Goal: Transaction & Acquisition: Purchase product/service

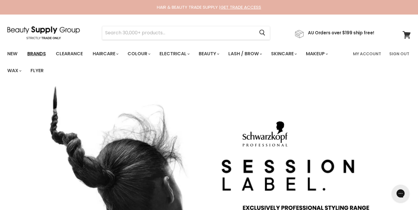
click at [40, 52] on link "Brands" at bounding box center [36, 54] width 27 height 12
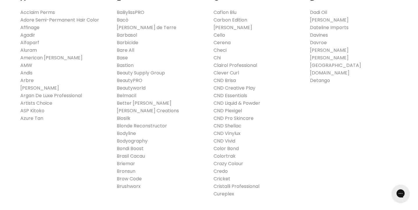
scroll to position [222, 0]
click at [40, 110] on link "ASP Kitoko" at bounding box center [32, 110] width 24 height 7
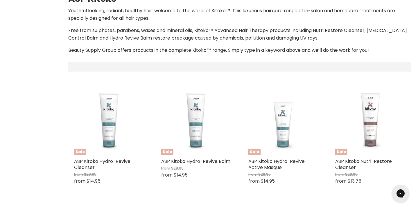
select select "manual"
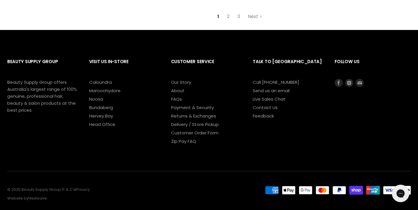
scroll to position [1673, 0]
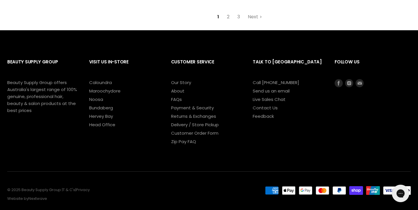
click at [229, 12] on link "2" at bounding box center [228, 17] width 9 height 10
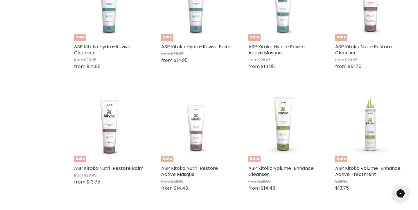
scroll to position [204, 0]
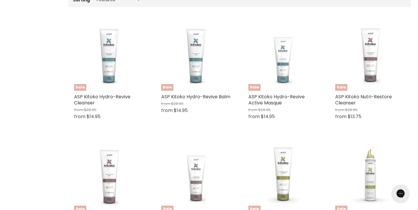
select select "manual"
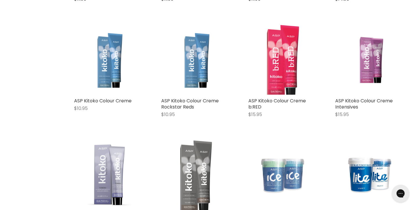
scroll to position [431, 0]
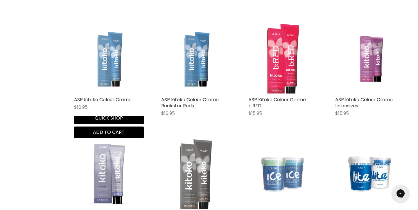
click at [104, 64] on img "Main content" at bounding box center [109, 58] width 70 height 69
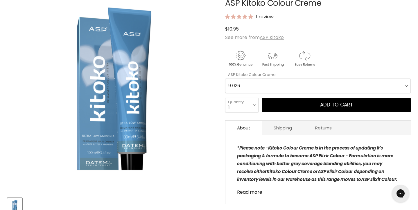
scroll to position [105, 0]
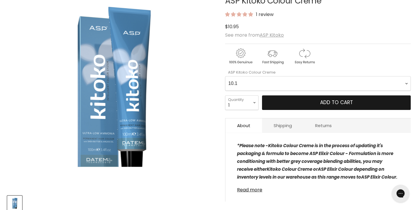
click at [298, 104] on button "Add to cart" at bounding box center [336, 102] width 149 height 15
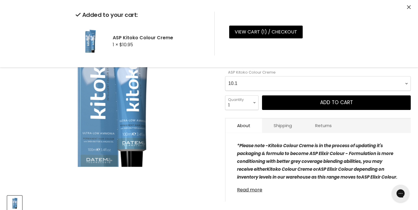
select Creme-0-0 "10.2"
select select "3"
type input "3"
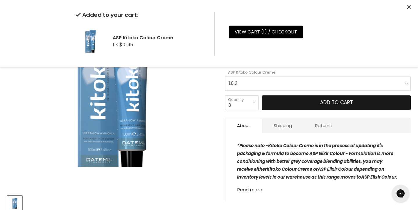
click at [282, 102] on button "Add to cart" at bounding box center [336, 102] width 149 height 15
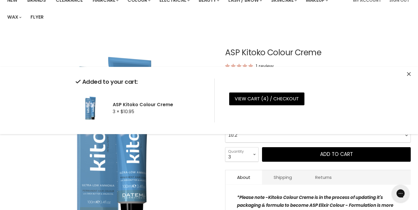
scroll to position [12, 0]
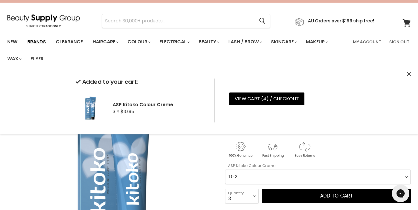
click at [39, 41] on link "Brands" at bounding box center [36, 42] width 27 height 12
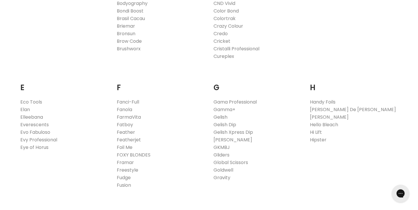
scroll to position [360, 0]
click at [123, 115] on link "FarmaVita" at bounding box center [129, 115] width 24 height 7
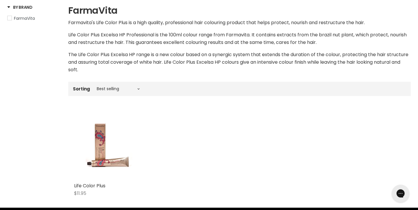
scroll to position [126, 0]
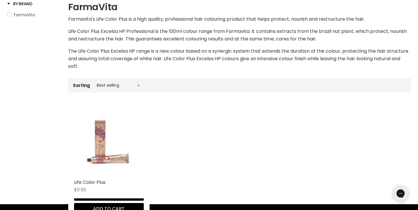
click at [100, 143] on img "Main content" at bounding box center [109, 141] width 46 height 70
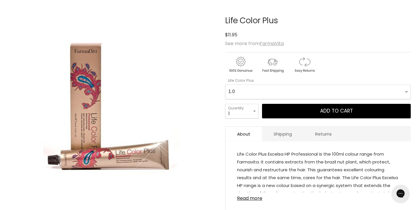
scroll to position [94, 0]
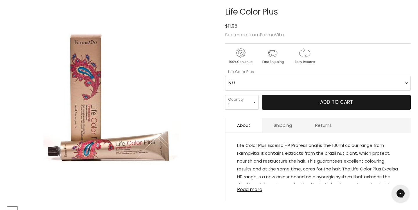
click at [297, 105] on button "Add to cart" at bounding box center [336, 102] width 149 height 15
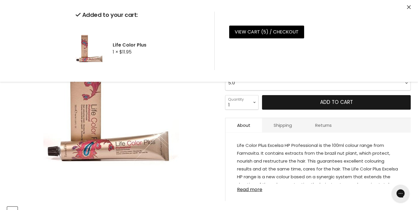
click at [291, 103] on button "Add to cart" at bounding box center [336, 102] width 149 height 15
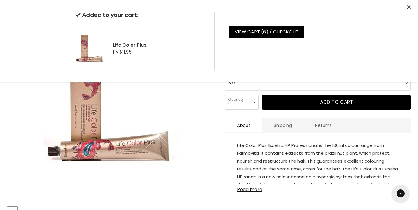
select Plus-0-0 "6.0"
select select "2"
type input "2"
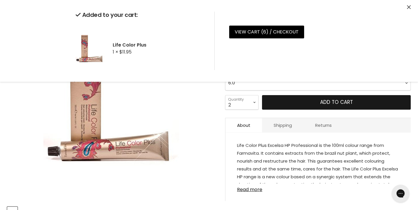
click at [300, 103] on button "Add to cart" at bounding box center [336, 102] width 149 height 15
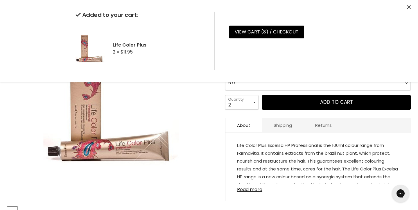
select Plus-0-0 "7.0"
select select "1"
type input "1"
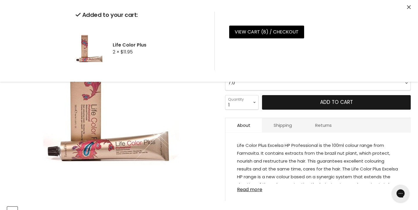
click at [300, 104] on button "Add to cart" at bounding box center [336, 102] width 149 height 15
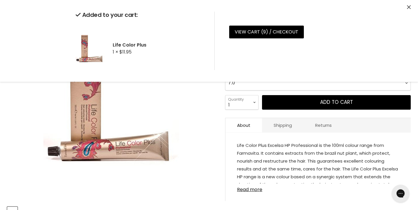
select Plus-0-0 "7.1"
select select "2"
type input "2"
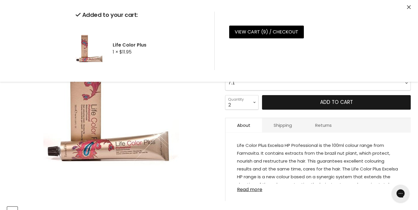
click at [300, 105] on button "Add to cart" at bounding box center [336, 102] width 149 height 15
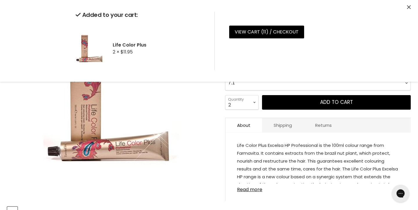
select Plus-0-0 "8.1"
select select "1"
type input "1"
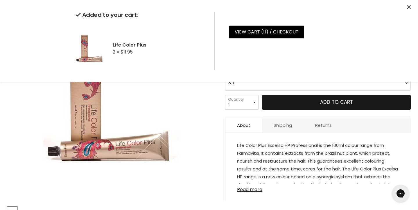
click at [285, 103] on button "Add to cart" at bounding box center [336, 102] width 149 height 15
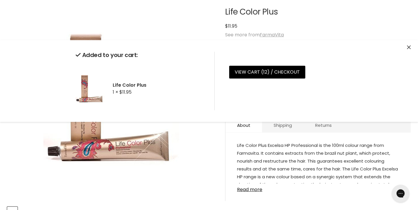
scroll to position [0, 0]
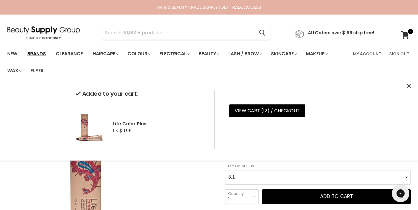
click at [32, 52] on link "Brands" at bounding box center [36, 54] width 27 height 12
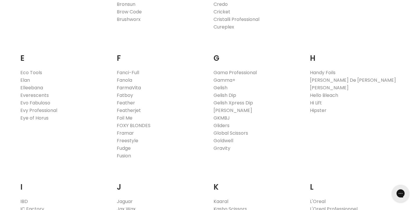
scroll to position [388, 0]
click at [123, 117] on link "Foil Me" at bounding box center [125, 117] width 16 height 7
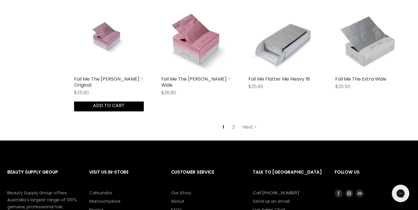
scroll to position [1497, 0]
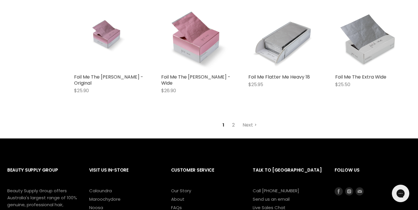
click at [234, 120] on link "2" at bounding box center [233, 125] width 9 height 10
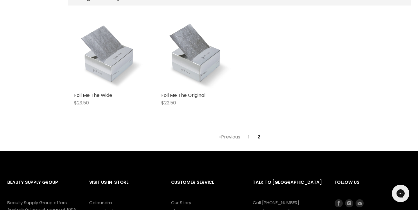
scroll to position [208, 0]
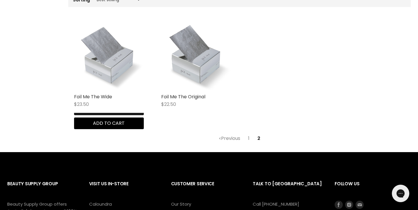
click at [87, 115] on button "Quick shop" at bounding box center [109, 109] width 70 height 12
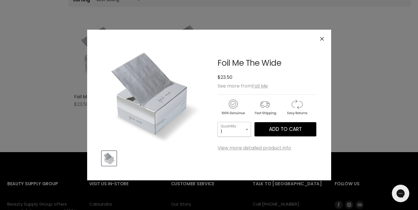
select select "2"
type input "2"
click at [286, 130] on span "Add to cart" at bounding box center [285, 129] width 33 height 7
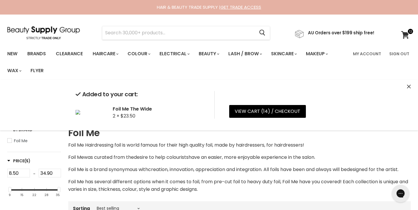
scroll to position [0, 0]
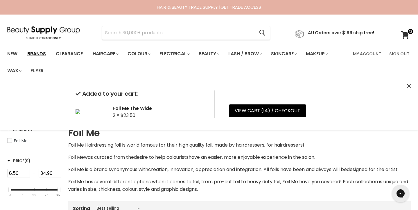
click at [35, 55] on link "Brands" at bounding box center [36, 54] width 27 height 12
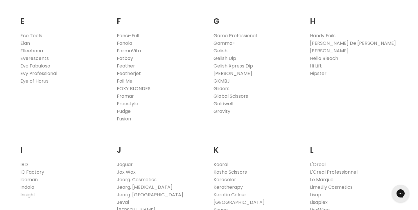
scroll to position [424, 0]
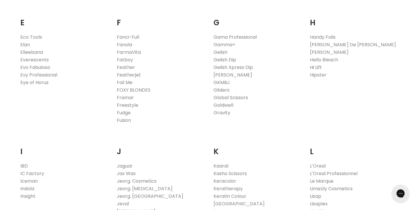
click at [316, 66] on link "Hi Lift" at bounding box center [316, 67] width 12 height 7
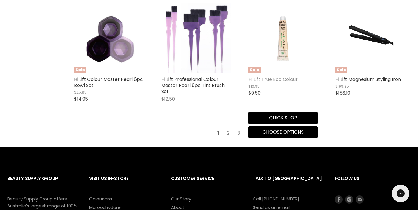
scroll to position [1531, 0]
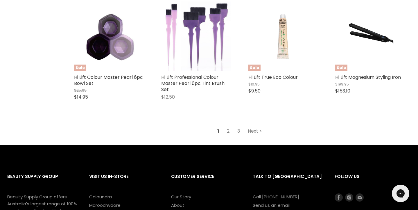
click at [228, 128] on link "2" at bounding box center [228, 131] width 9 height 10
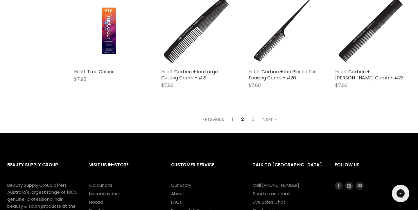
scroll to position [1511, 0]
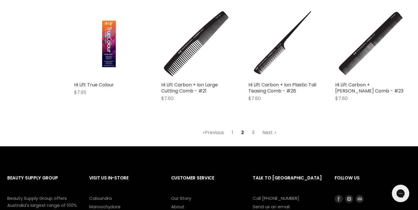
click at [254, 127] on link "3" at bounding box center [253, 132] width 9 height 10
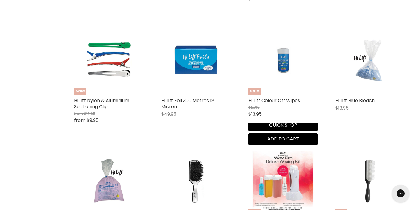
scroll to position [670, 0]
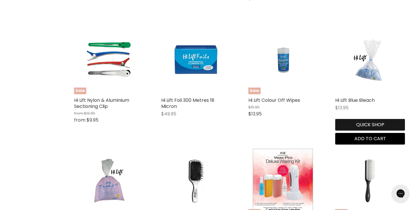
click at [351, 130] on button "Quick shop" at bounding box center [370, 125] width 70 height 12
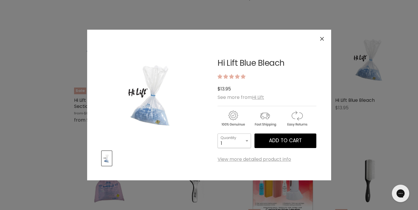
select select "2"
type input "2"
click at [295, 141] on span "Add to cart" at bounding box center [285, 140] width 33 height 7
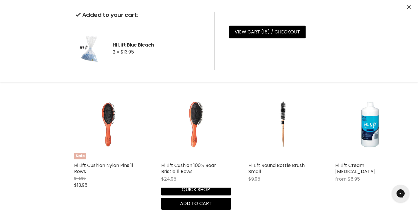
scroll to position [1097, 0]
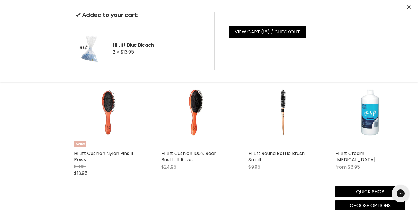
click at [374, 117] on img "Main content" at bounding box center [370, 113] width 46 height 70
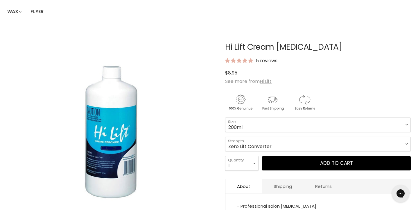
scroll to position [62, 0]
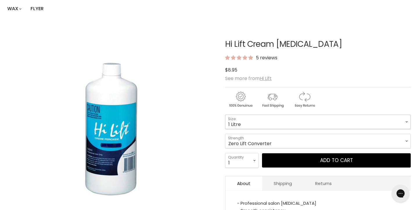
select select "1 Litre"
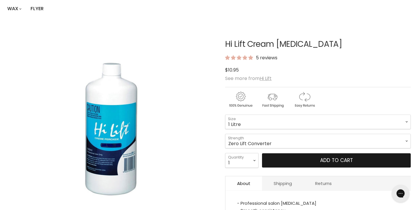
click at [313, 161] on button "Add to cart" at bounding box center [336, 160] width 149 height 15
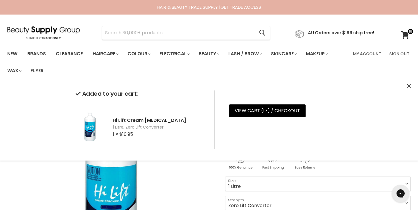
select select "40 Vol"
select select "1 Litre"
select select "40 Vol"
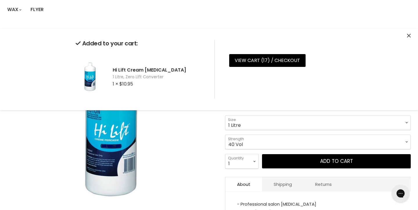
scroll to position [62, 0]
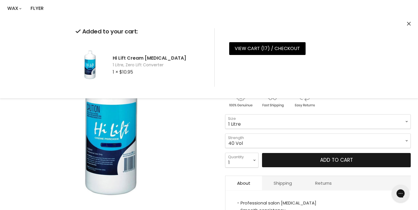
click at [317, 162] on button "Add to cart" at bounding box center [336, 160] width 149 height 15
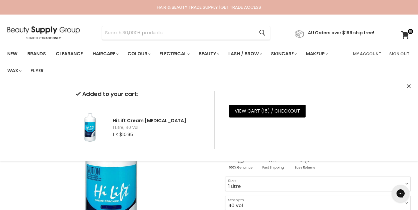
scroll to position [0, 0]
click at [37, 52] on link "Brands" at bounding box center [36, 54] width 27 height 12
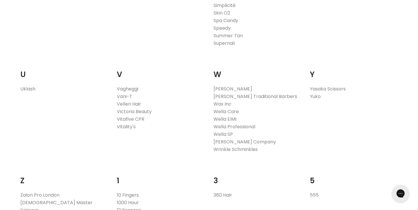
scroll to position [1061, 0]
click at [231, 126] on link "Wella Professional" at bounding box center [235, 126] width 42 height 7
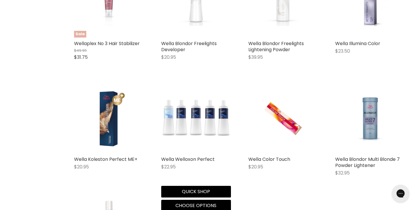
scroll to position [974, 0]
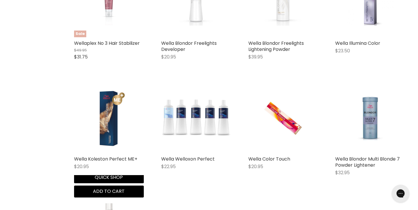
click at [107, 141] on img "Main content" at bounding box center [109, 118] width 70 height 70
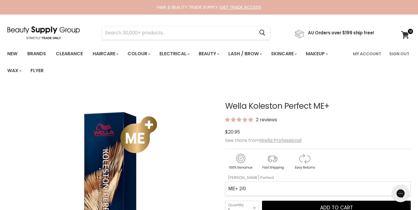
select Perfect-0-0 "ME+ 12/11"
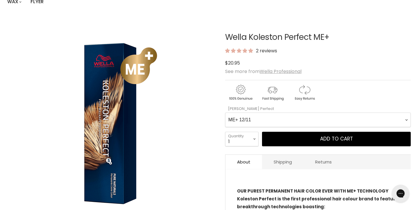
scroll to position [97, 0]
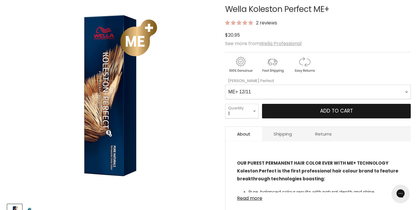
click at [299, 110] on button "Add to cart" at bounding box center [336, 111] width 149 height 15
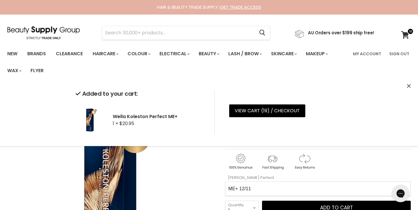
scroll to position [0, 0]
click at [141, 31] on input "Search" at bounding box center [178, 32] width 152 height 13
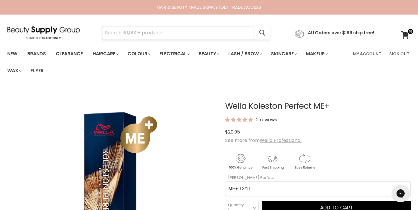
click at [187, 33] on input "Search" at bounding box center [178, 32] width 152 height 13
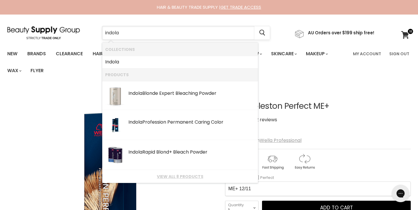
type input "indoor"
drag, startPoint x: 187, startPoint y: 33, endPoint x: 170, endPoint y: 177, distance: 145.4
click at [170, 177] on link "View all 8 products" at bounding box center [180, 176] width 150 height 5
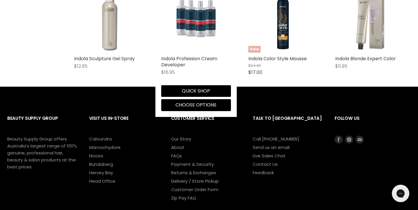
scroll to position [297, 0]
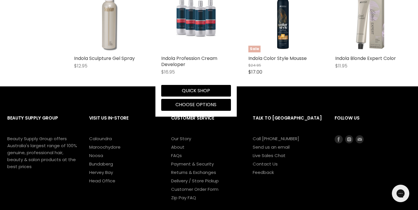
click at [198, 28] on img "Main content" at bounding box center [196, 18] width 46 height 70
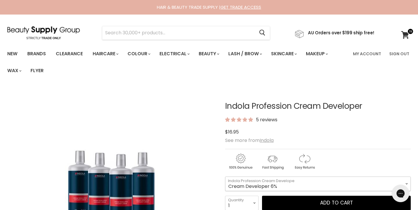
select select "Cream Developer 6%"
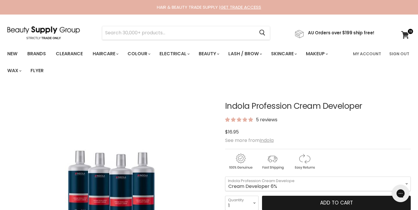
click at [311, 204] on button "Add to cart" at bounding box center [336, 203] width 149 height 15
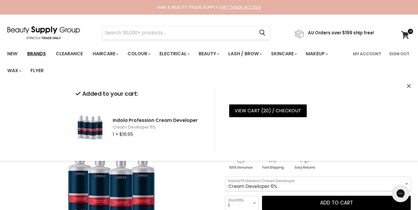
click at [38, 52] on link "Brands" at bounding box center [36, 54] width 27 height 12
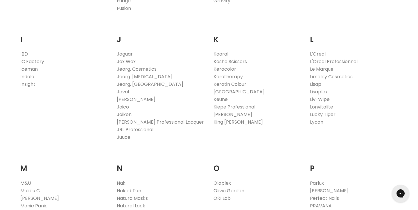
scroll to position [533, 0]
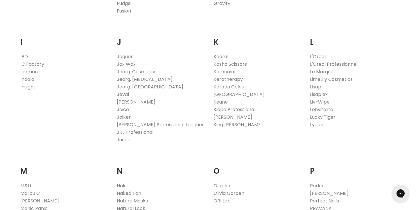
click at [223, 101] on link "Keune" at bounding box center [221, 101] width 14 height 7
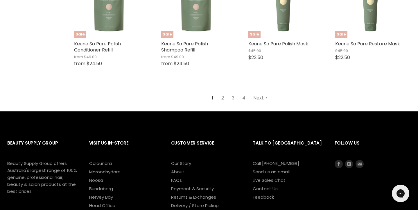
click at [224, 95] on link "2" at bounding box center [222, 98] width 9 height 10
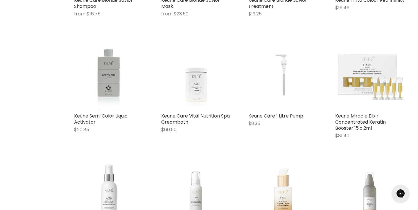
scroll to position [846, 0]
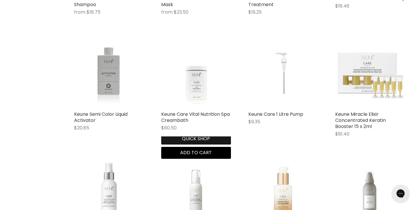
click at [177, 144] on button "Quick shop" at bounding box center [196, 139] width 70 height 12
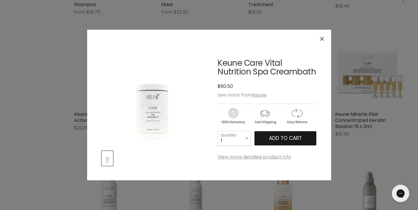
click at [273, 140] on span "Add to cart" at bounding box center [285, 138] width 33 height 7
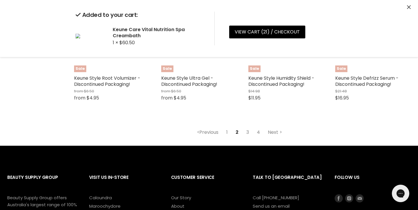
scroll to position [1589, 0]
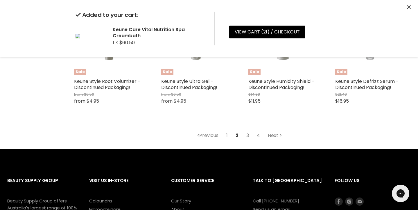
click at [249, 132] on link "3" at bounding box center [247, 135] width 9 height 10
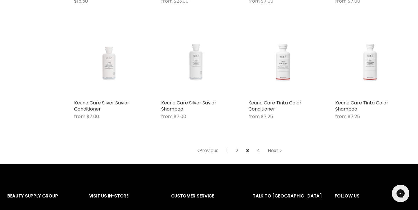
scroll to position [1587, 0]
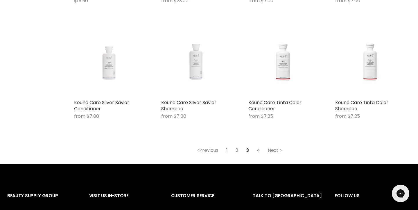
click at [258, 146] on link "4" at bounding box center [259, 150] width 10 height 10
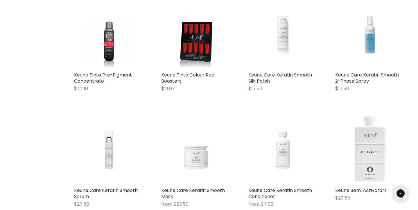
scroll to position [643, 0]
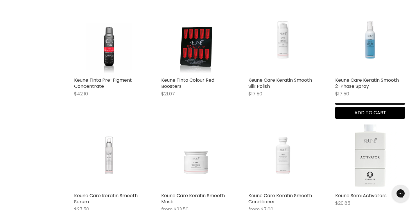
click at [352, 105] on button "Quick shop" at bounding box center [370, 99] width 70 height 12
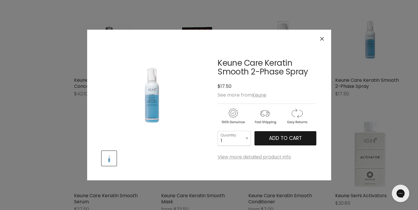
click at [307, 140] on button "Add to cart" at bounding box center [286, 138] width 62 height 15
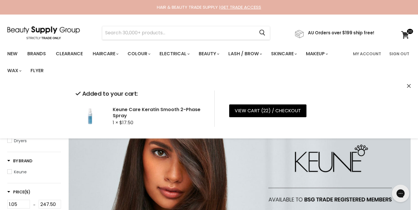
scroll to position [0, 0]
click at [407, 33] on span at bounding box center [409, 31] width 7 height 6
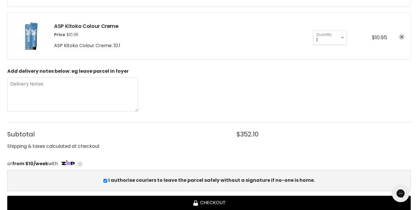
scroll to position [1009, 0]
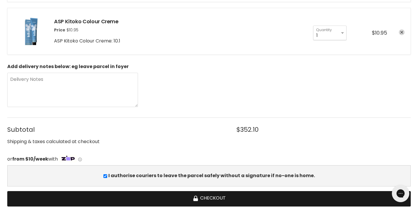
click at [210, 197] on button "Checkout" at bounding box center [209, 198] width 404 height 15
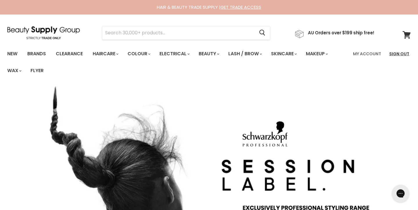
click at [404, 54] on link "Sign Out" at bounding box center [399, 54] width 27 height 12
